Goal: Task Accomplishment & Management: Manage account settings

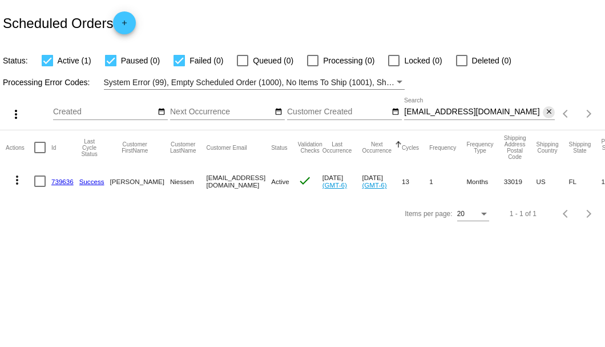
click at [546, 115] on mat-icon "close" at bounding box center [549, 111] width 8 height 9
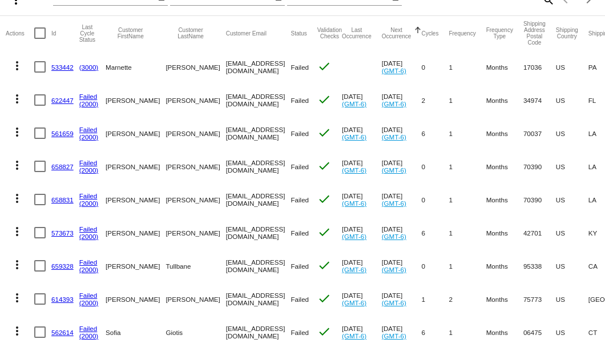
scroll to position [76, 0]
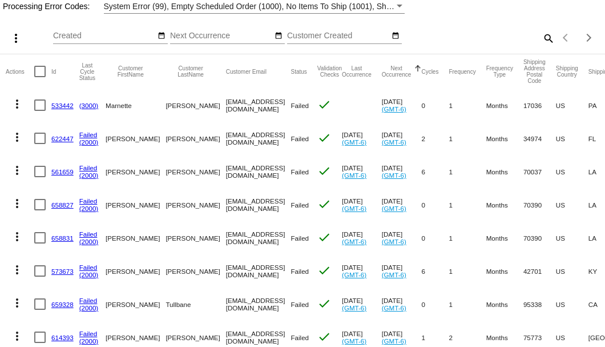
click at [542, 47] on mat-icon "search" at bounding box center [548, 38] width 14 height 18
click at [542, 41] on input "Search" at bounding box center [479, 35] width 151 height 9
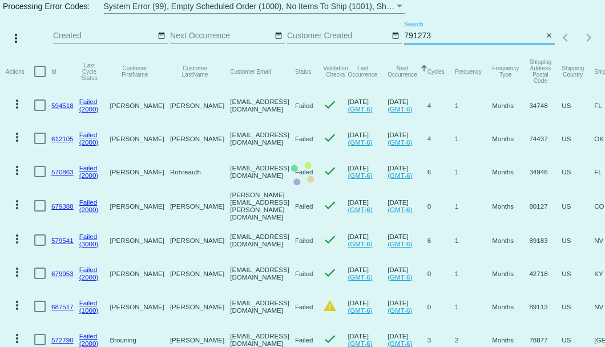
scroll to position [0, 0]
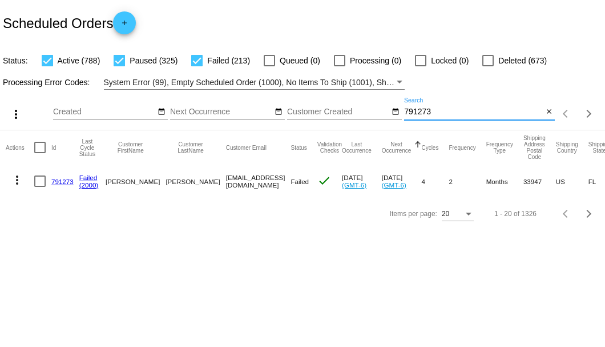
type input "791273"
click at [61, 182] on link "791273" at bounding box center [62, 181] width 22 height 7
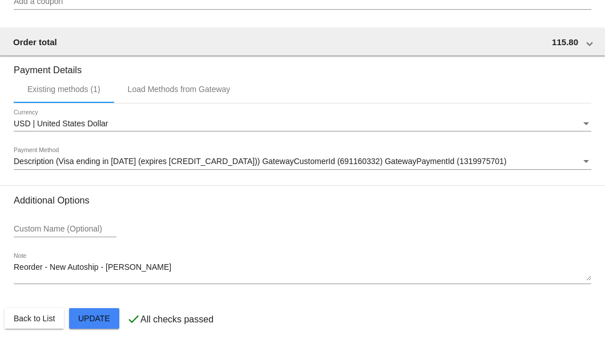
scroll to position [1096, 0]
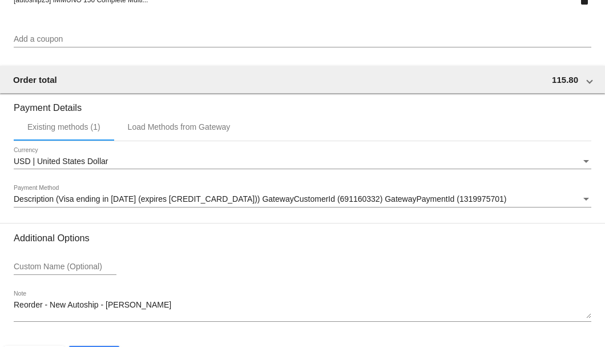
click at [96, 206] on div "Description (Visa ending in 1650 (expires 02/27)) GatewayCustomerId (691160332)…" at bounding box center [303, 196] width 578 height 22
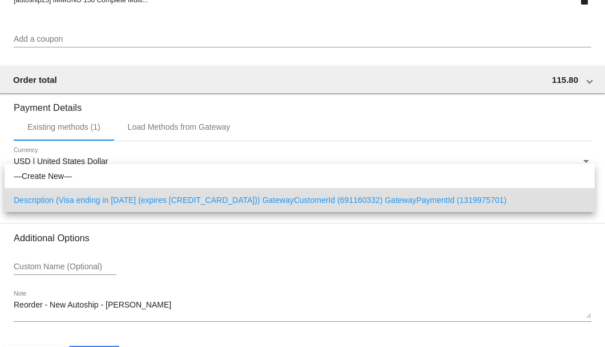
click at [28, 252] on div at bounding box center [302, 173] width 605 height 347
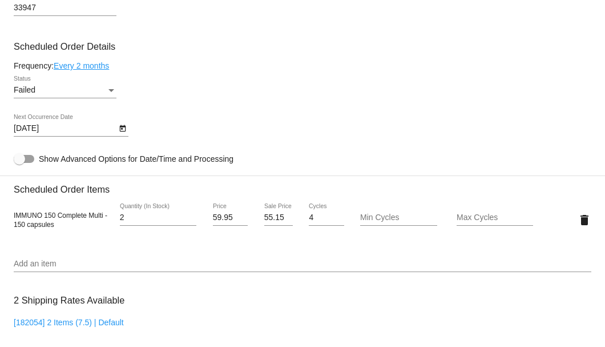
scroll to position [563, 0]
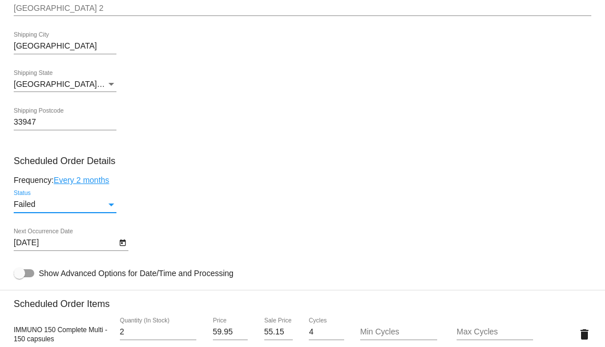
click at [107, 204] on div "Status" at bounding box center [111, 204] width 10 height 9
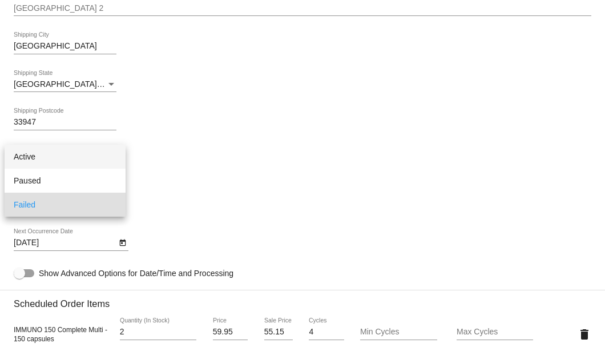
click at [87, 162] on span "Active" at bounding box center [65, 156] width 103 height 24
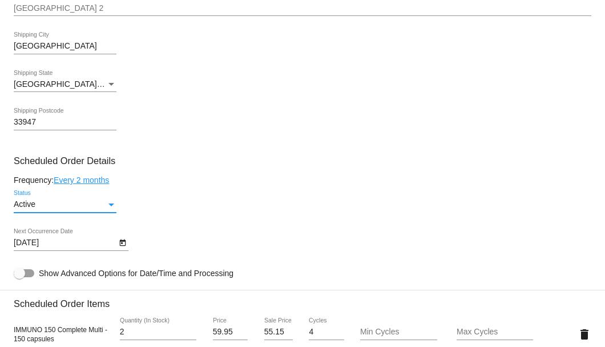
click at [127, 246] on mat-datepicker-toggle at bounding box center [122, 241] width 12 height 9
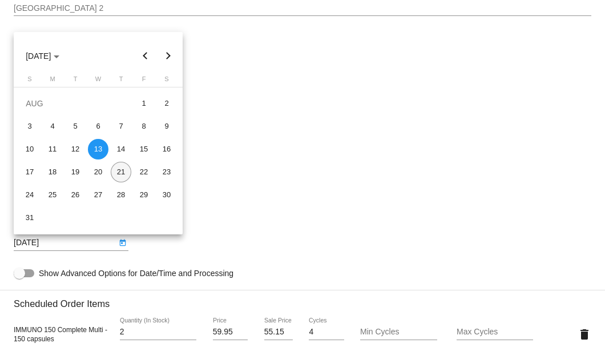
click at [121, 177] on div "21" at bounding box center [121, 172] width 21 height 21
type input "8/21/2025"
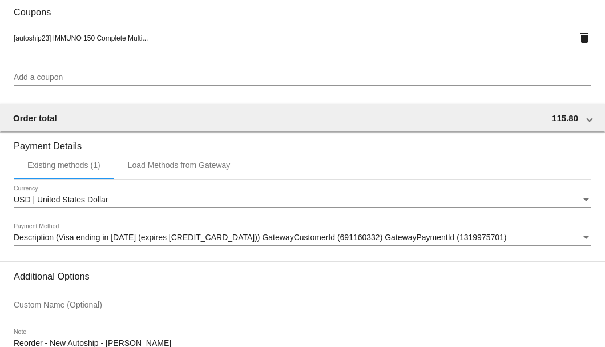
scroll to position [1134, 0]
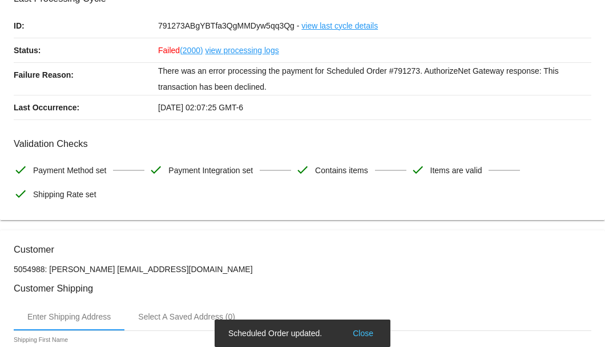
scroll to position [0, 0]
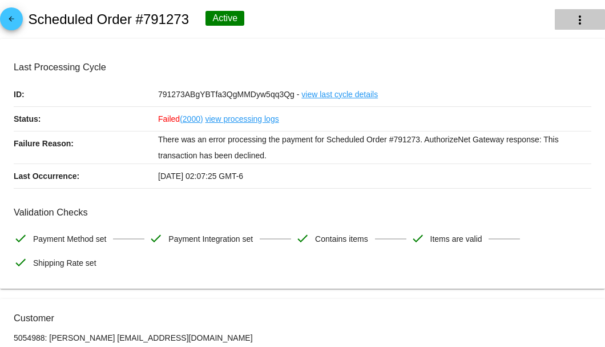
click at [573, 18] on mat-icon "more_vert" at bounding box center [580, 20] width 14 height 14
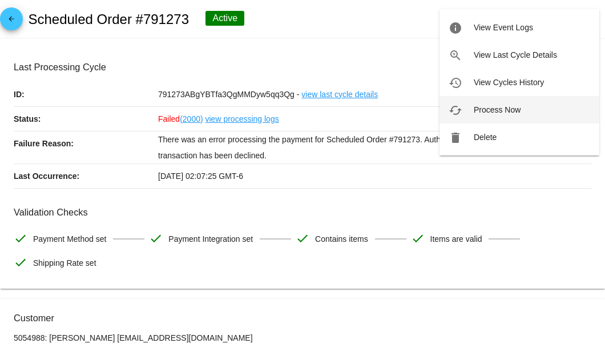
click at [488, 106] on span "Process Now" at bounding box center [497, 109] width 47 height 9
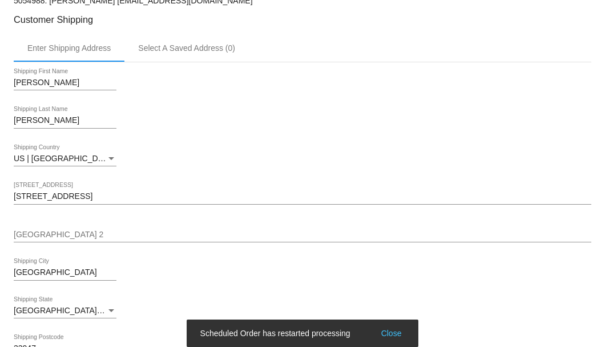
scroll to position [190, 0]
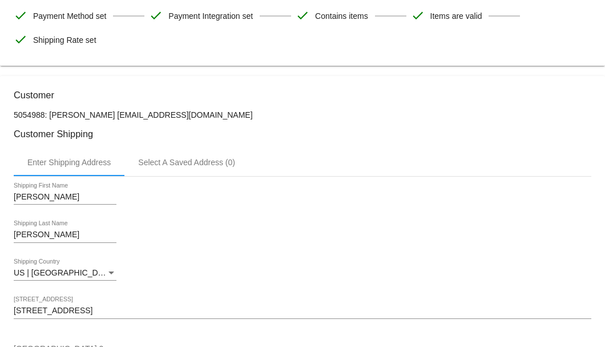
drag, startPoint x: 217, startPoint y: 114, endPoint x: 114, endPoint y: 114, distance: 102.8
click at [114, 114] on p "5054988: Shirley Klinefelter sakklinefelter44@gmail.com" at bounding box center [303, 114] width 578 height 9
copy p "sakklinefelter44@gmail.com"
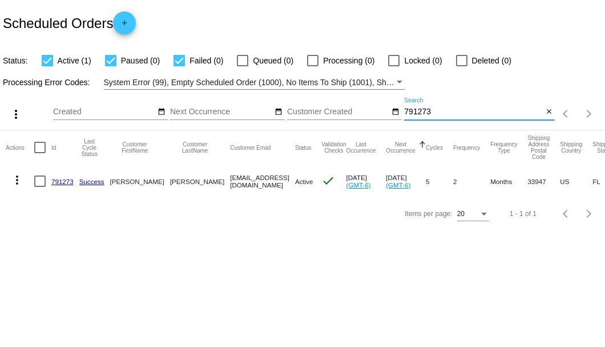
click at [428, 114] on input "791273" at bounding box center [473, 111] width 139 height 9
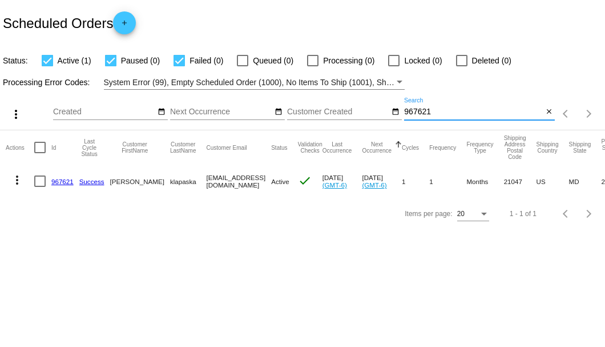
type input "967621"
click at [67, 182] on link "967621" at bounding box center [62, 181] width 22 height 7
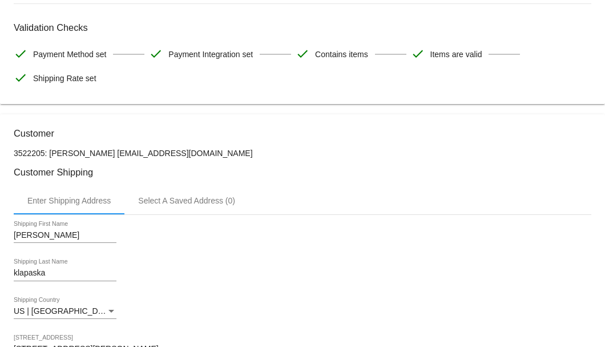
scroll to position [266, 0]
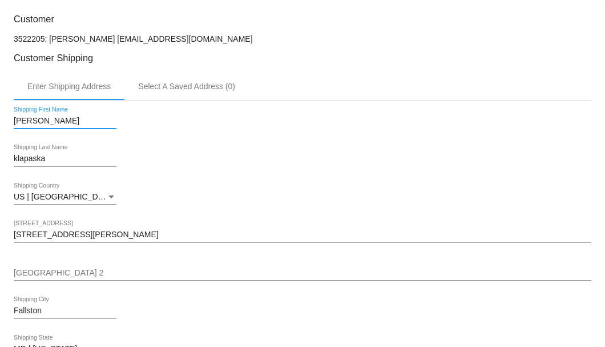
click at [17, 121] on input "[PERSON_NAME]" at bounding box center [65, 120] width 103 height 9
type input "Harry"
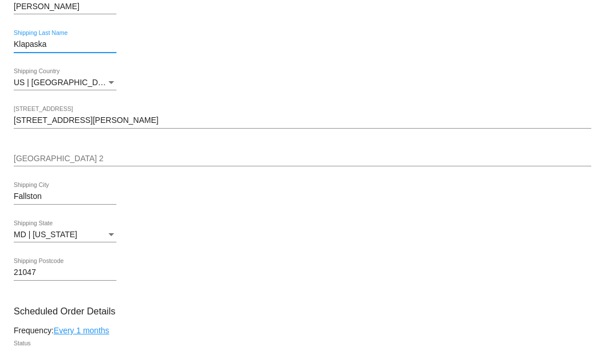
type input "Klapaska"
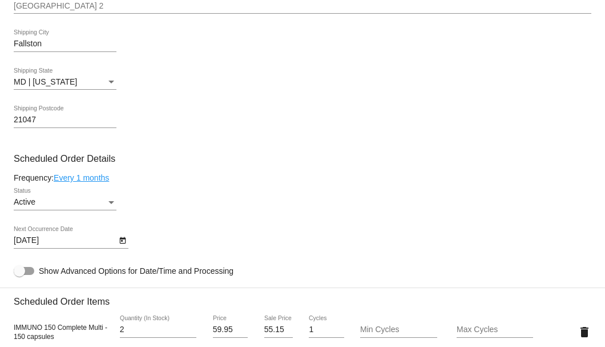
scroll to position [685, 0]
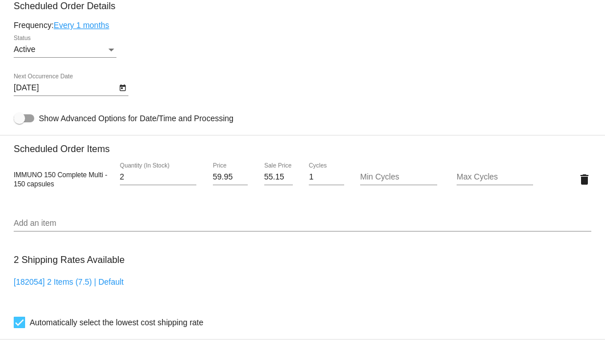
type input "2890 Reckord Rd"
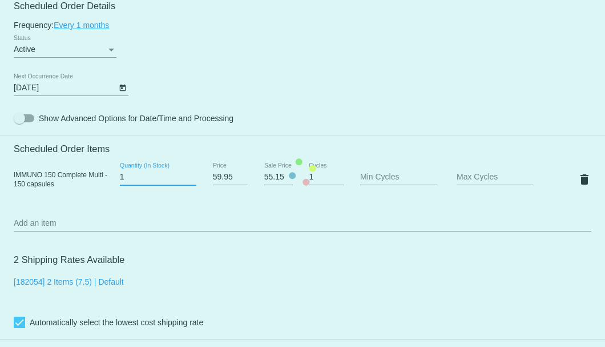
type input "1"
click at [190, 179] on input "1" at bounding box center [158, 176] width 76 height 9
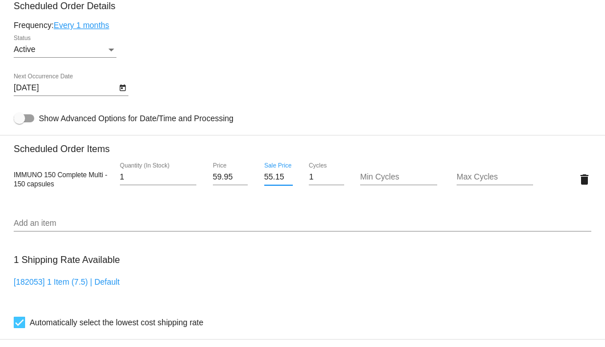
scroll to position [0, 1]
drag, startPoint x: 263, startPoint y: 179, endPoint x: 282, endPoint y: 179, distance: 18.8
click at [282, 179] on input "55.15" at bounding box center [278, 176] width 29 height 9
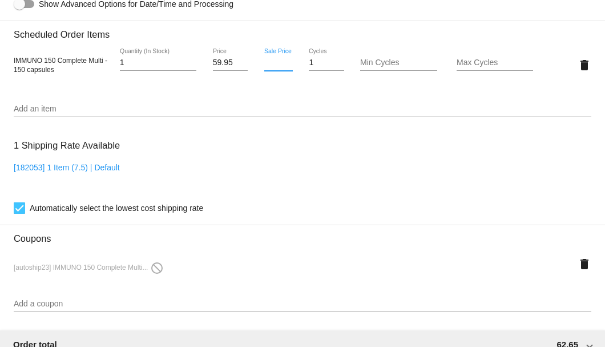
scroll to position [875, 0]
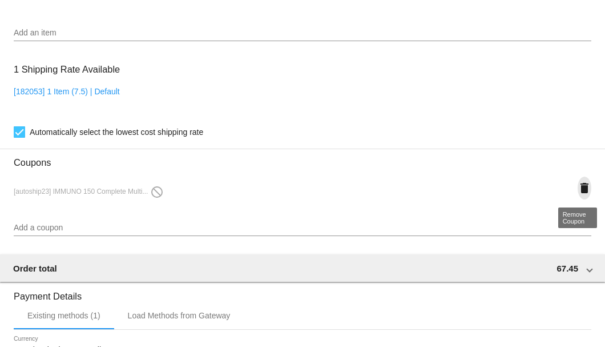
click at [580, 187] on mat-icon "delete" at bounding box center [585, 188] width 14 height 14
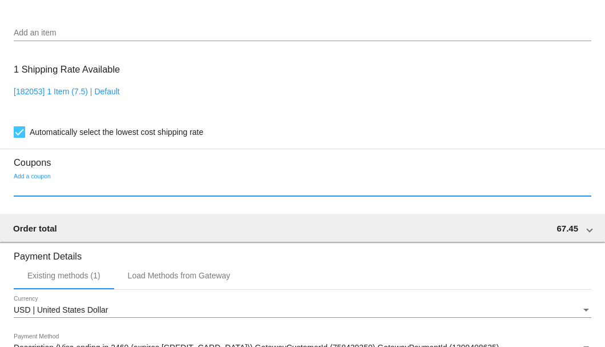
click at [135, 187] on input "Add a coupon" at bounding box center [303, 187] width 578 height 9
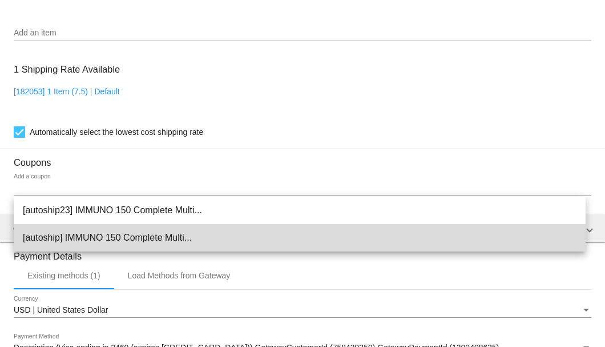
click at [115, 241] on span "[autoship] IMMUNO 150 Complete Multi..." at bounding box center [300, 237] width 554 height 27
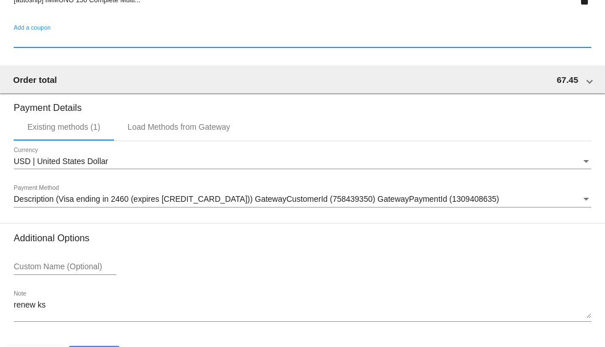
scroll to position [1102, 0]
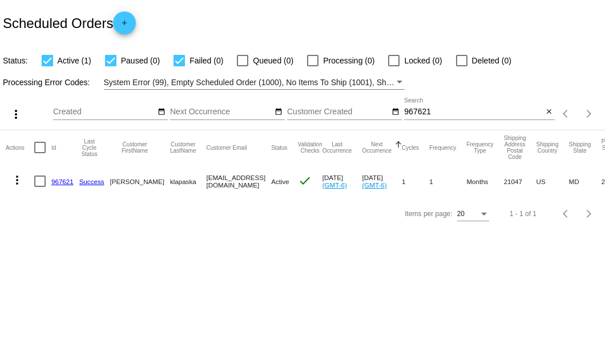
click at [62, 179] on link "967621" at bounding box center [62, 181] width 22 height 7
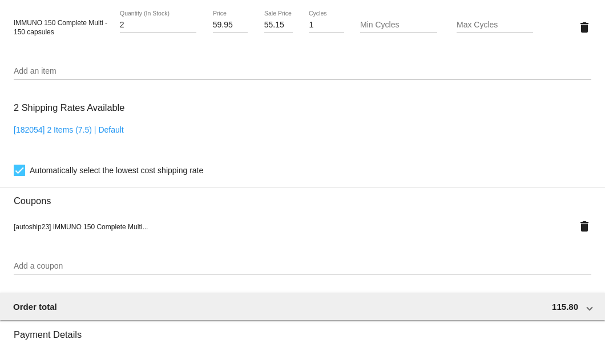
scroll to position [723, 0]
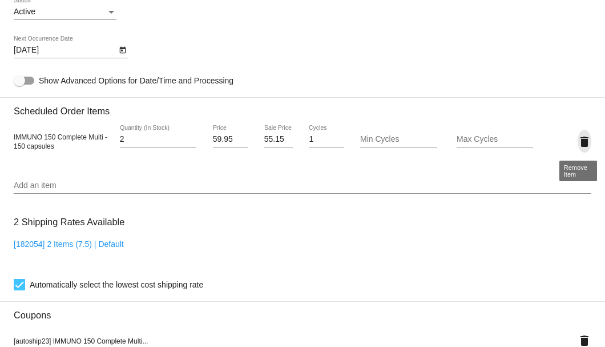
click at [582, 143] on mat-icon "delete" at bounding box center [585, 142] width 14 height 14
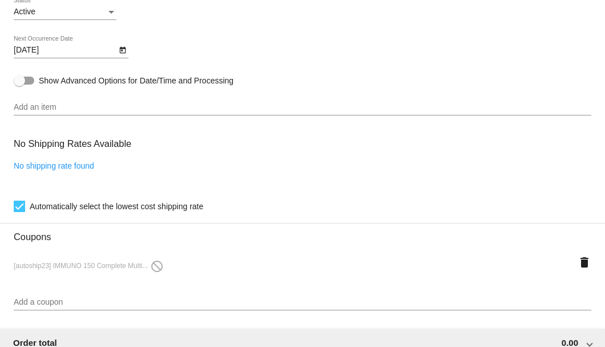
click at [116, 171] on div "No shipping rate found" at bounding box center [303, 177] width 578 height 33
click at [578, 264] on mat-icon "delete" at bounding box center [585, 262] width 14 height 14
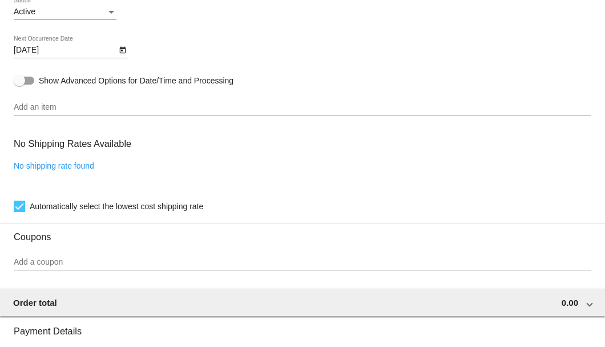
click at [111, 111] on input "Add an item" at bounding box center [303, 107] width 578 height 9
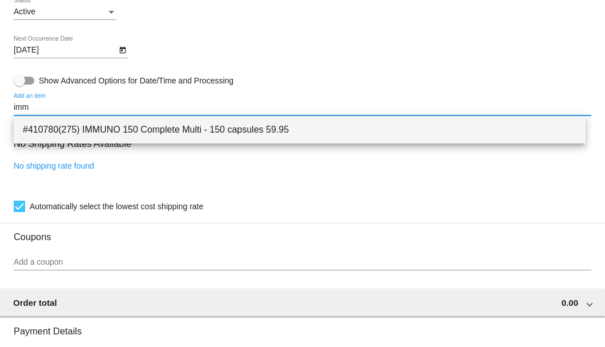
type input "imm"
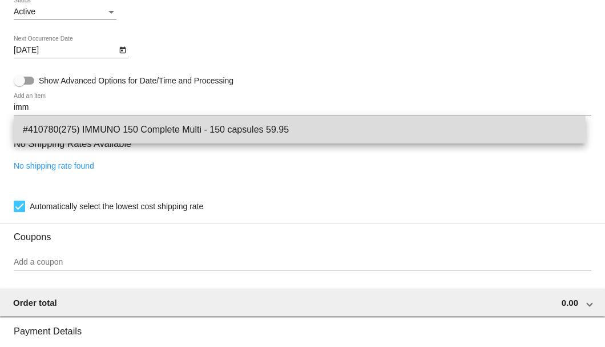
click at [112, 128] on span "#410780(275) IMMUNO 150 Complete Multi - 150 capsules 59.95" at bounding box center [300, 129] width 554 height 27
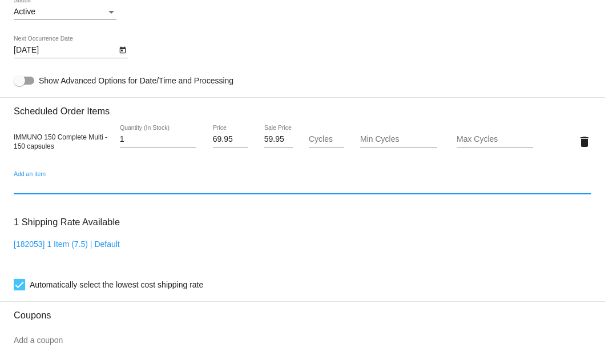
scroll to position [837, 0]
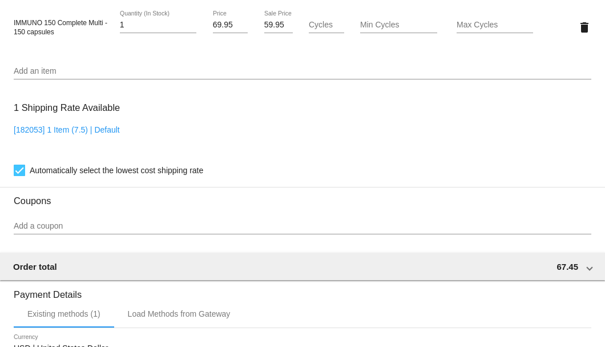
click at [131, 217] on div "Add a coupon" at bounding box center [303, 223] width 578 height 22
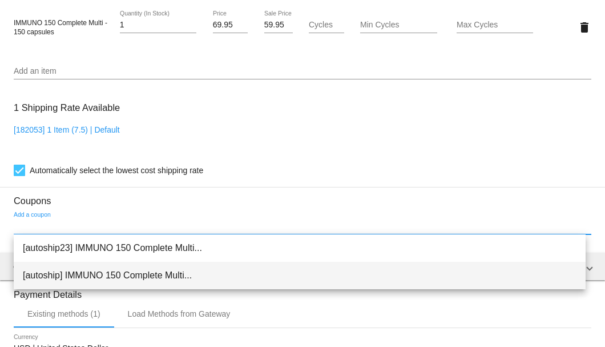
click at [117, 272] on span "[autoship] IMMUNO 150 Complete Multi..." at bounding box center [300, 274] width 554 height 27
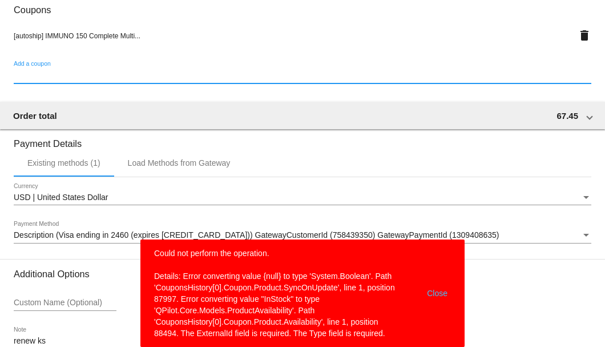
scroll to position [1102, 0]
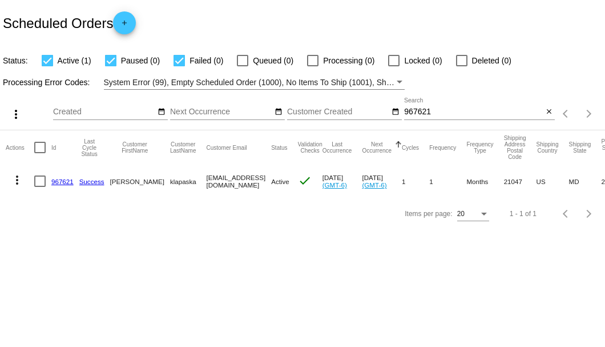
click at [409, 115] on input "967621" at bounding box center [473, 111] width 139 height 9
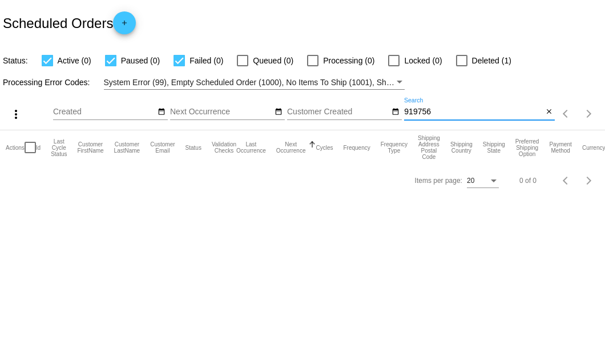
type input "919756"
click at [461, 63] on div at bounding box center [461, 60] width 11 height 11
click at [461, 66] on input "Deleted (1)" at bounding box center [461, 66] width 1 height 1
checkbox input "true"
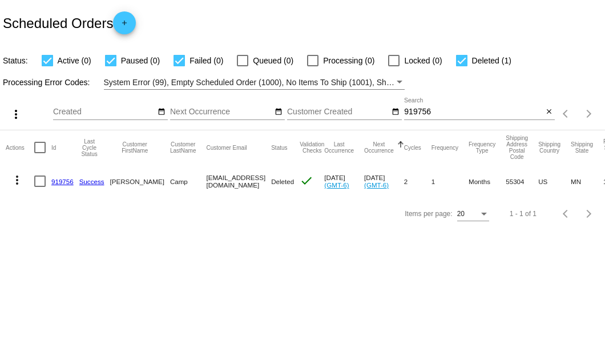
drag, startPoint x: 182, startPoint y: 178, endPoint x: 259, endPoint y: 183, distance: 76.7
click at [259, 183] on mat-row "more_vert 919756 Success [PERSON_NAME] [EMAIL_ADDRESS][DOMAIN_NAME] Deleted che…" at bounding box center [408, 180] width 805 height 33
copy mat-row "[EMAIL_ADDRESS][DOMAIN_NAME]"
